Goal: Information Seeking & Learning: Learn about a topic

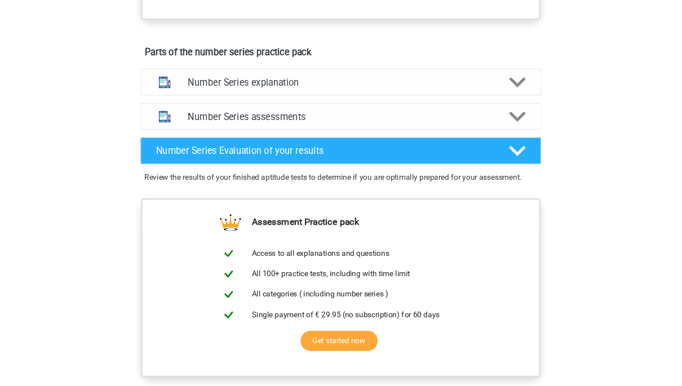
scroll to position [580, 0]
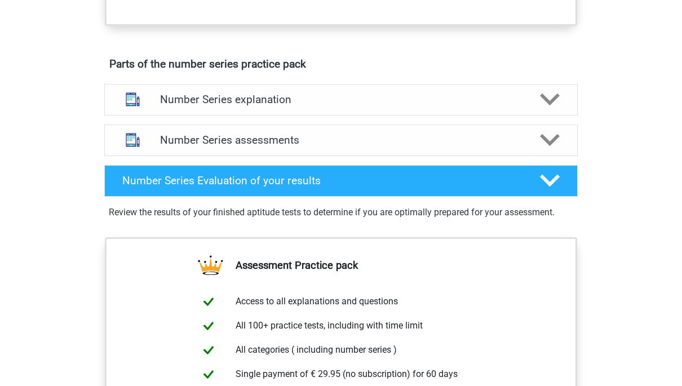
click at [362, 146] on h4 "Number Series assessments" at bounding box center [341, 139] width 362 height 13
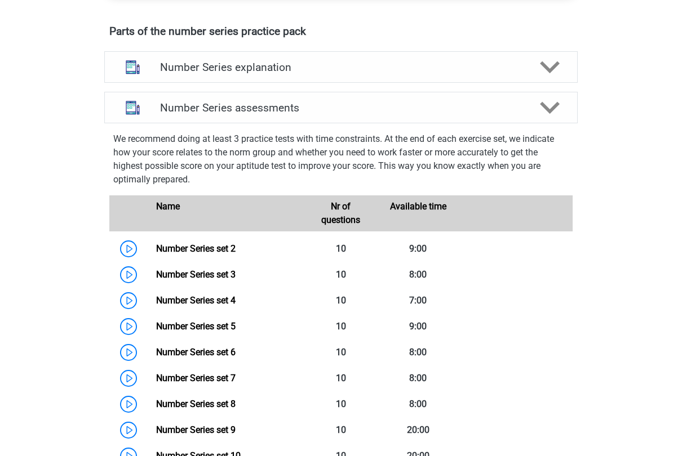
scroll to position [613, 0]
click at [200, 252] on link "Number Series set 2" at bounding box center [195, 248] width 79 height 11
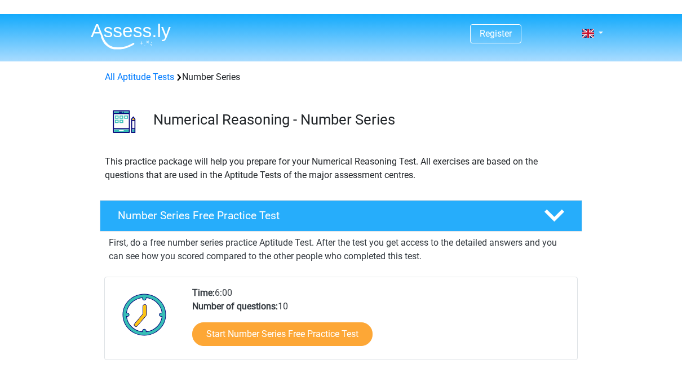
scroll to position [51, 0]
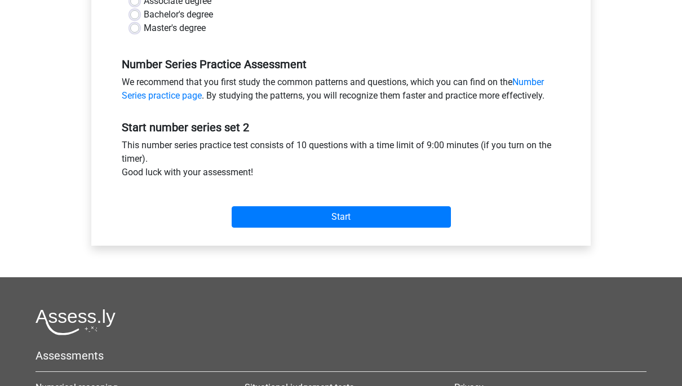
scroll to position [314, 0]
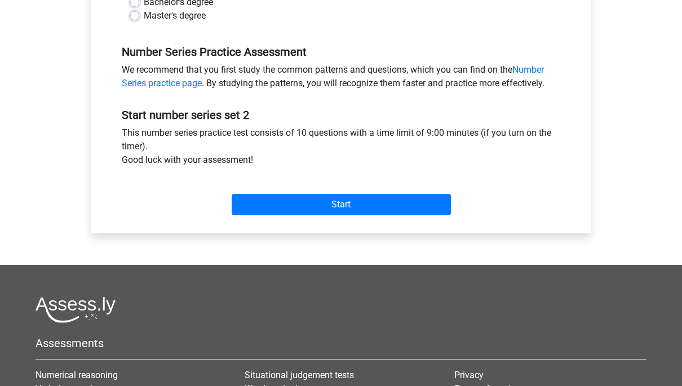
click at [278, 206] on input "Start" at bounding box center [340, 204] width 219 height 21
click at [319, 202] on input "Start" at bounding box center [340, 204] width 219 height 21
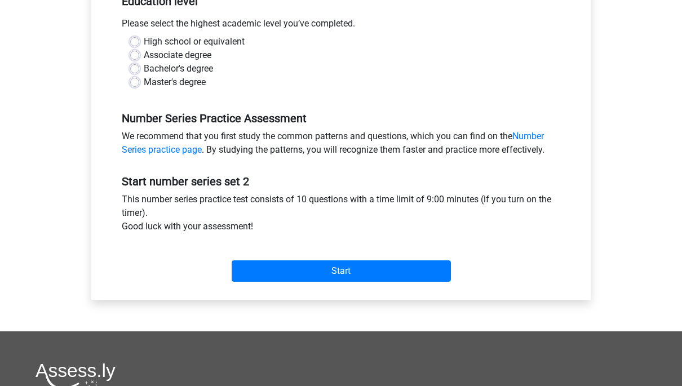
click at [286, 270] on input "Start" at bounding box center [340, 271] width 219 height 21
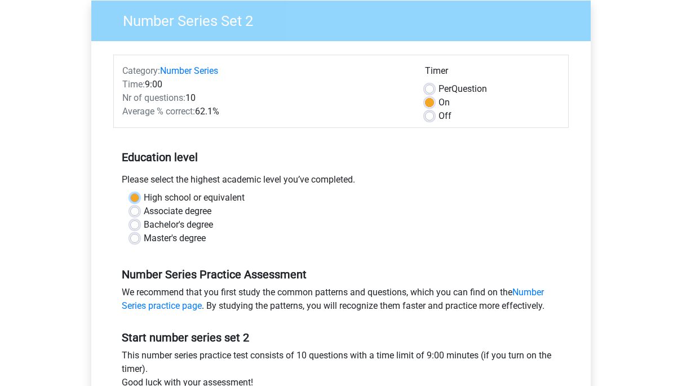
scroll to position [90, 0]
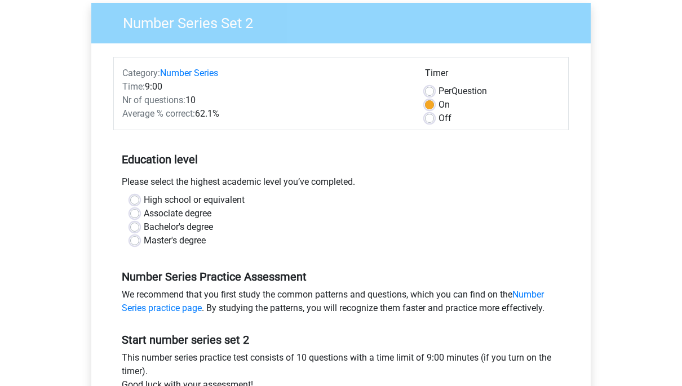
click at [144, 226] on label "Bachelor's degree" at bounding box center [178, 227] width 69 height 14
click at [132, 226] on input "Bachelor's degree" at bounding box center [134, 225] width 9 height 11
radio input "true"
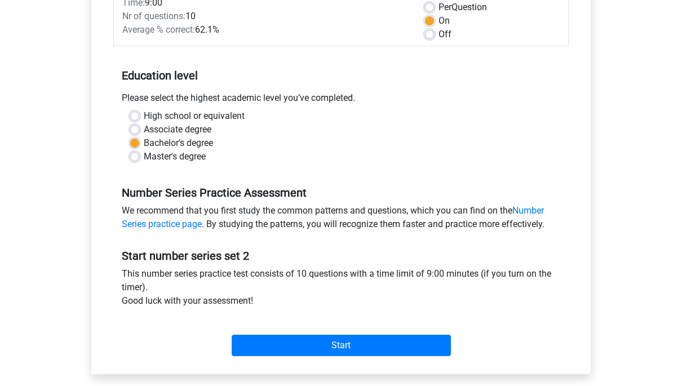
scroll to position [259, 0]
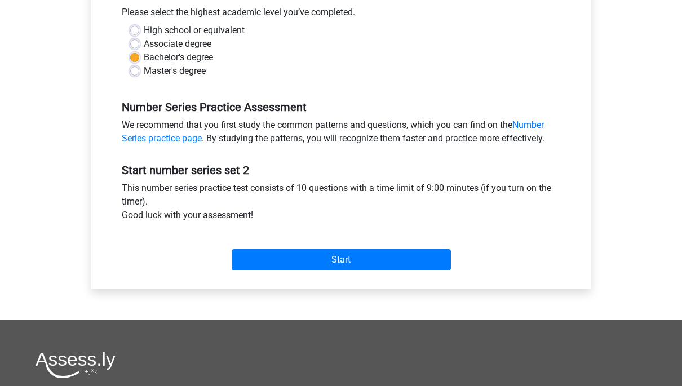
click at [254, 268] on input "Start" at bounding box center [340, 260] width 219 height 21
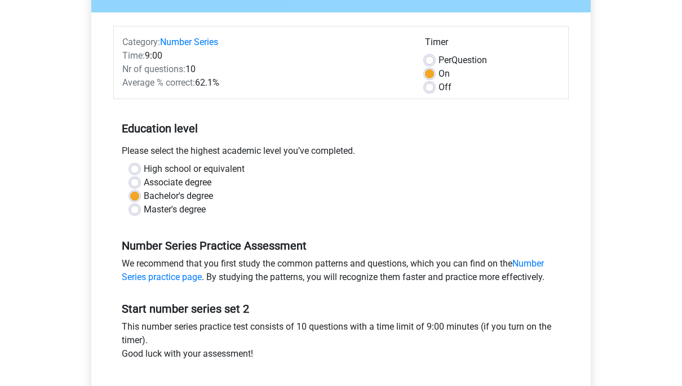
scroll to position [0, 0]
